Goal: Task Accomplishment & Management: Manage account settings

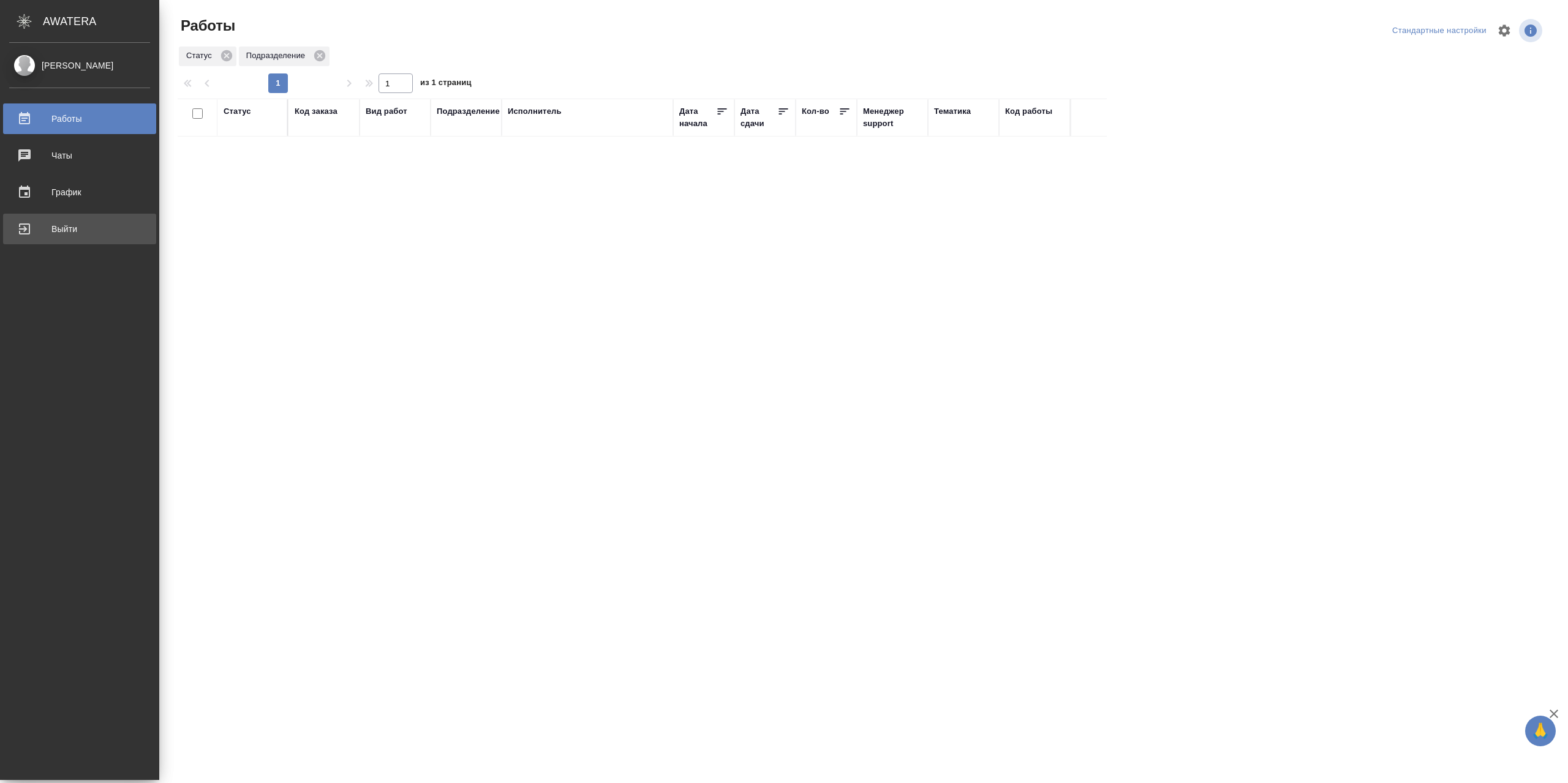
click at [65, 226] on div "Выйти" at bounding box center [79, 228] width 141 height 18
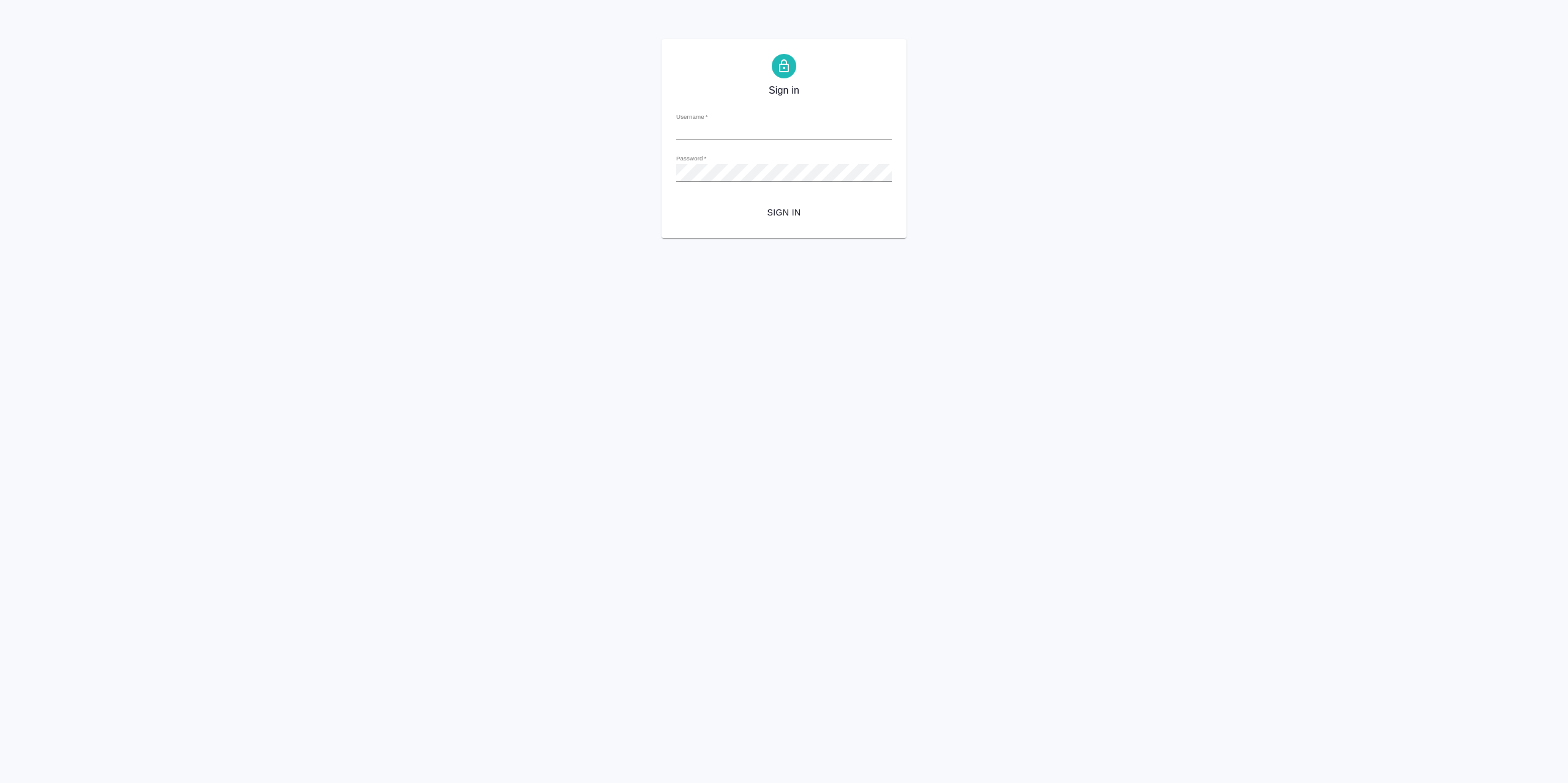
type input "[EMAIL_ADDRESS][DOMAIN_NAME]"
click at [785, 211] on span "Sign in" at bounding box center [784, 212] width 196 height 15
